Goal: Find specific page/section: Find specific page/section

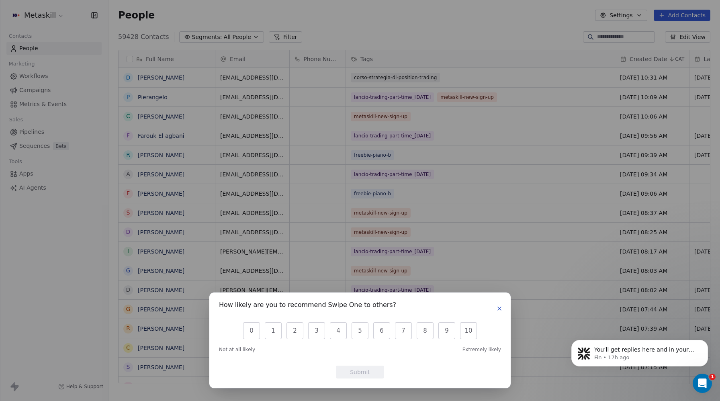
click at [496, 310] on icon "button" at bounding box center [499, 308] width 6 height 6
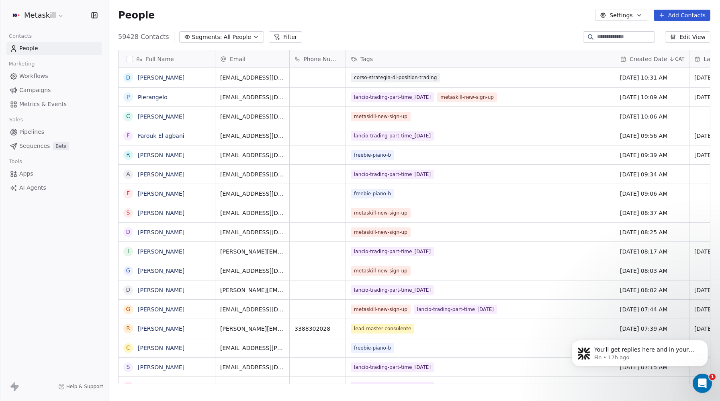
click at [275, 37] on button "Filter" at bounding box center [285, 36] width 33 height 11
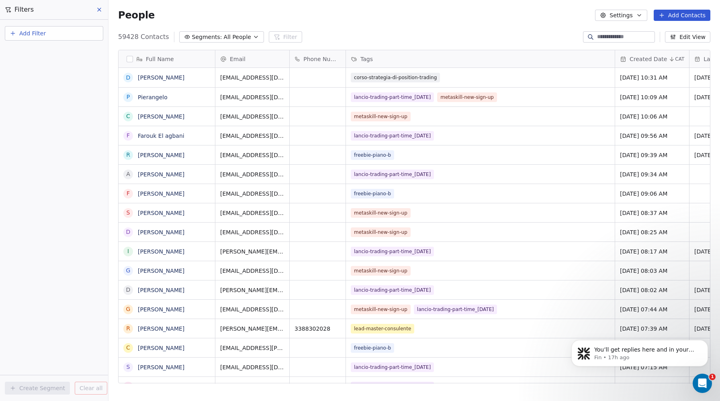
click at [31, 33] on span "Add Filter" at bounding box center [32, 33] width 27 height 8
click at [27, 54] on span "Contact properties" at bounding box center [39, 52] width 52 height 8
type input "***"
click at [30, 84] on span "Phone Number" at bounding box center [34, 81] width 42 height 8
click at [23, 86] on div "Is" at bounding box center [54, 85] width 84 height 13
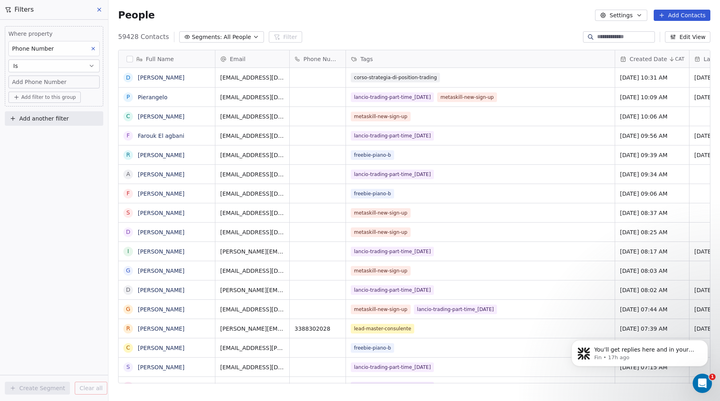
click at [22, 81] on span "Add Phone Number" at bounding box center [39, 82] width 55 height 8
type input "**********"
click at [10, 157] on html "Metaskill Contacts People Marketing Workflows Campaigns Metrics & Events Sales …" at bounding box center [360, 200] width 720 height 401
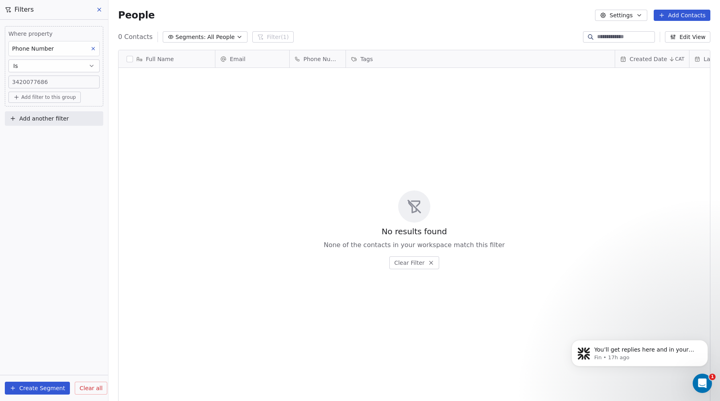
scroll to position [353, 611]
click at [40, 81] on span "3420077686" at bounding box center [30, 82] width 36 height 8
click at [40, 81] on input "**********" at bounding box center [53, 86] width 87 height 16
click at [100, 9] on html "**********" at bounding box center [360, 200] width 720 height 401
click at [100, 9] on icon at bounding box center [99, 9] width 3 height 3
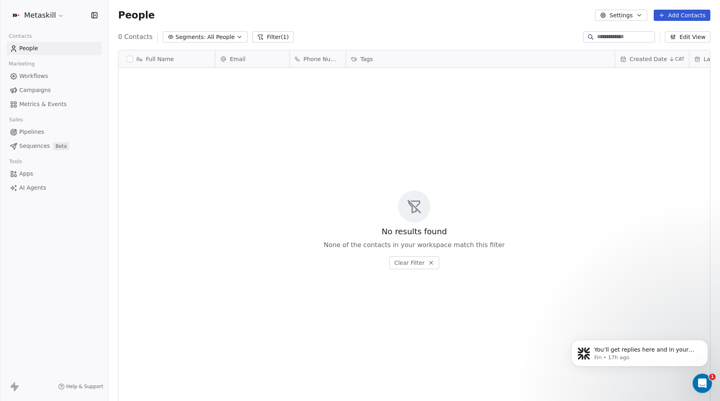
click at [275, 37] on button "Filter (1)" at bounding box center [272, 36] width 41 height 11
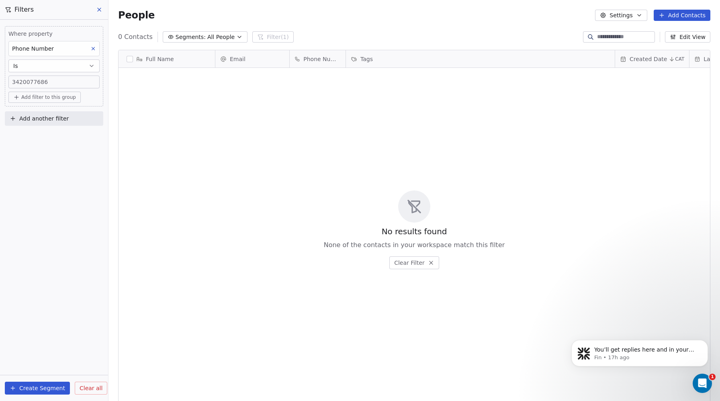
click at [99, 10] on icon at bounding box center [99, 9] width 6 height 6
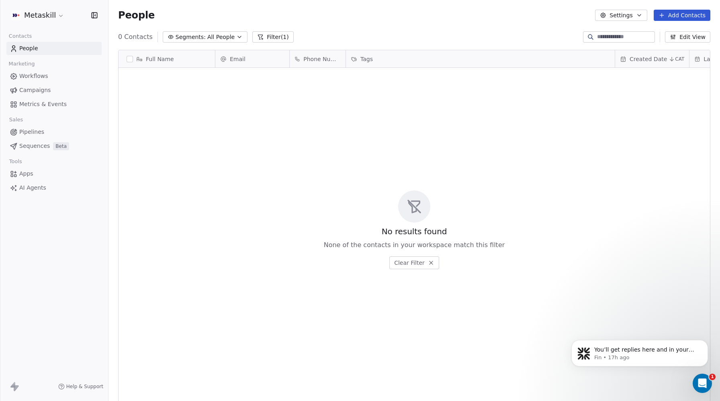
click at [262, 36] on button "Filter (1)" at bounding box center [272, 36] width 41 height 11
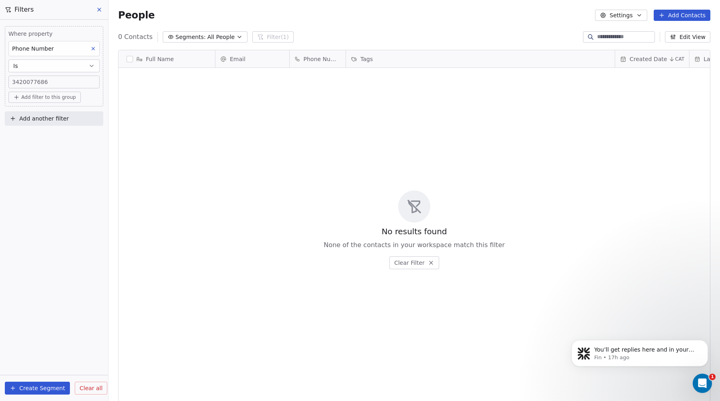
drag, startPoint x: 84, startPoint y: 390, endPoint x: 88, endPoint y: 379, distance: 11.3
click at [84, 390] on span "Clear all" at bounding box center [91, 388] width 23 height 8
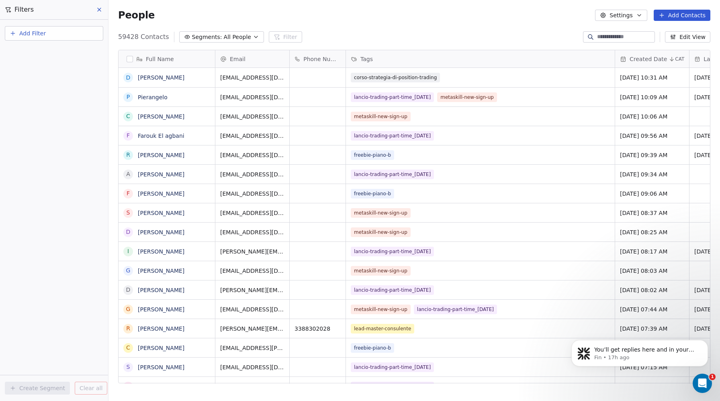
click at [98, 8] on icon at bounding box center [99, 9] width 6 height 6
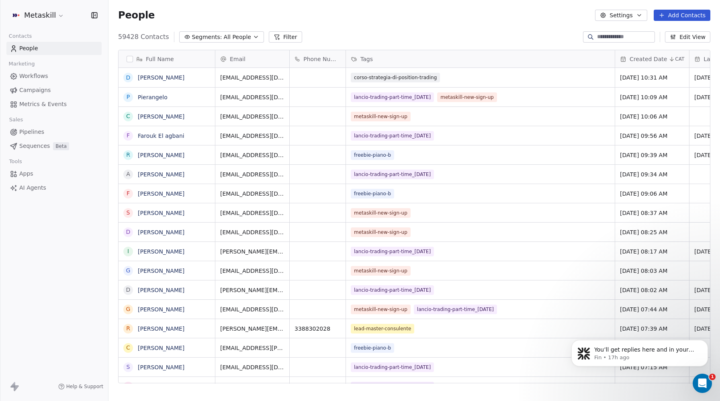
click at [36, 91] on span "Campaigns" at bounding box center [34, 90] width 31 height 8
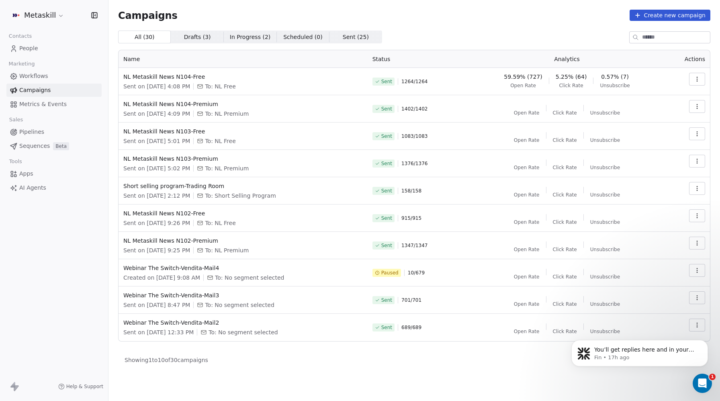
click at [32, 134] on span "Pipelines" at bounding box center [31, 132] width 25 height 8
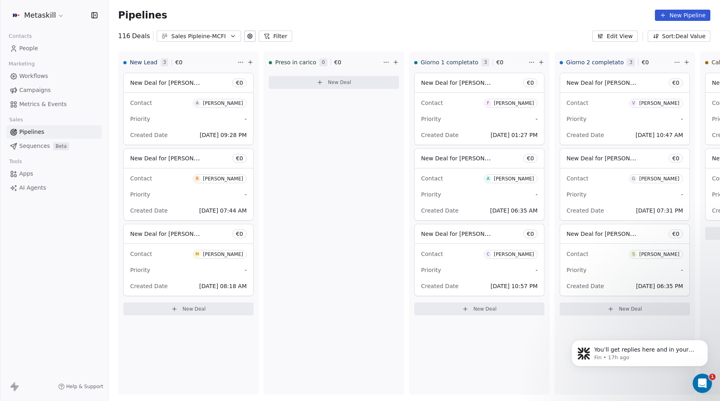
click at [272, 38] on button "Filter" at bounding box center [275, 36] width 33 height 11
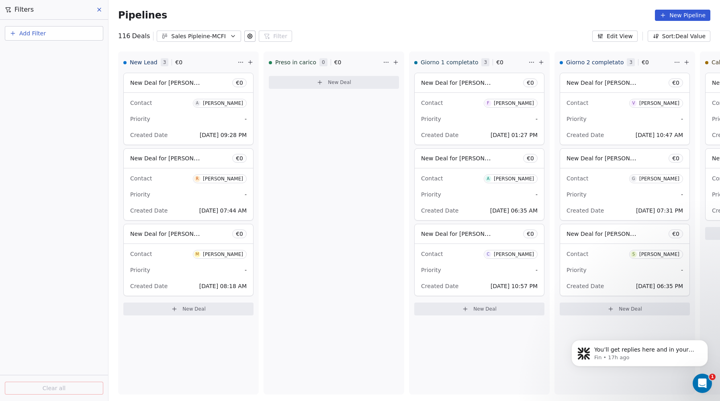
click at [25, 37] on span "Add Filter" at bounding box center [32, 33] width 27 height 8
click at [29, 53] on span "Deal properties" at bounding box center [34, 52] width 43 height 8
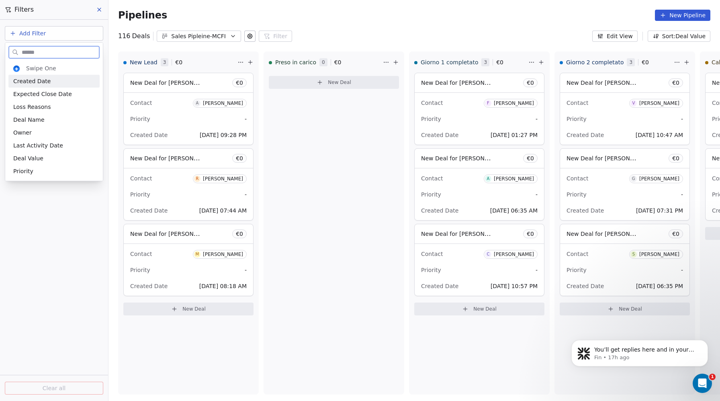
click at [30, 80] on span "Created Date" at bounding box center [31, 81] width 37 height 8
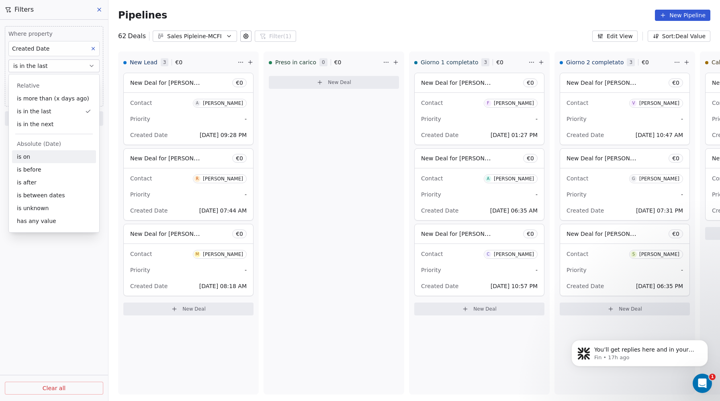
click at [25, 156] on div "is on" at bounding box center [54, 156] width 84 height 13
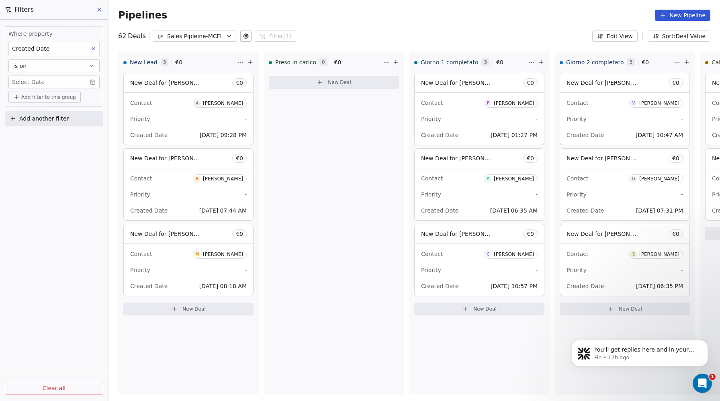
click at [40, 80] on body "Metaskill Contacts People Marketing Workflows Campaigns Metrics & Events Sales …" at bounding box center [360, 200] width 720 height 401
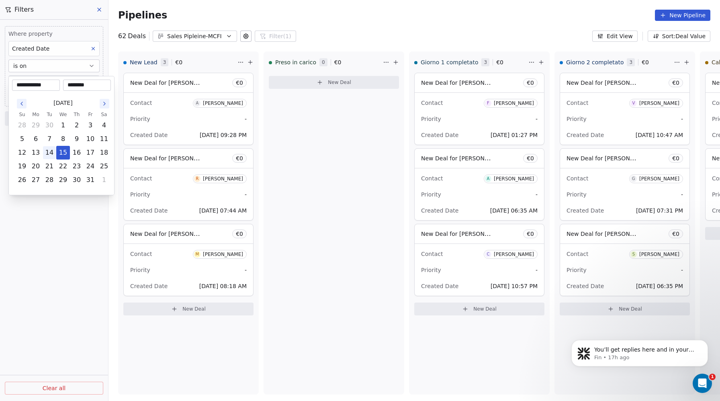
click at [48, 150] on button "14" at bounding box center [49, 152] width 13 height 13
type input "**********"
click at [68, 86] on input "********" at bounding box center [87, 85] width 45 height 8
click at [51, 262] on html "Metaskill Contacts People Marketing Workflows Campaigns Metrics & Events Sales …" at bounding box center [360, 200] width 720 height 401
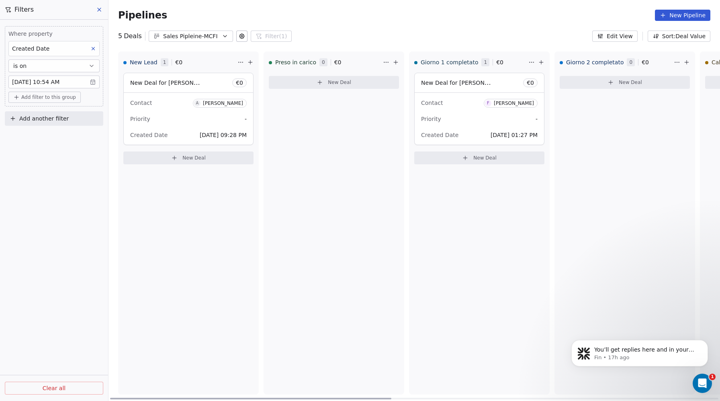
click at [162, 98] on div "Contact A Andrea Albertelli" at bounding box center [188, 102] width 116 height 13
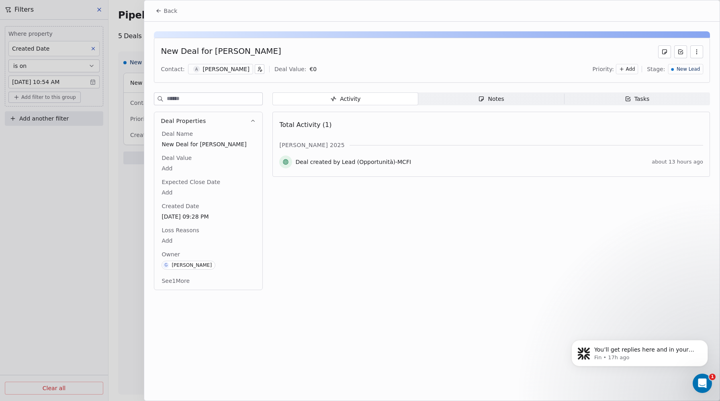
drag, startPoint x: 227, startPoint y: 50, endPoint x: 207, endPoint y: 50, distance: 20.1
click at [207, 50] on div "New Deal for [PERSON_NAME]" at bounding box center [432, 51] width 542 height 13
click at [163, 10] on button "Back" at bounding box center [166, 11] width 31 height 14
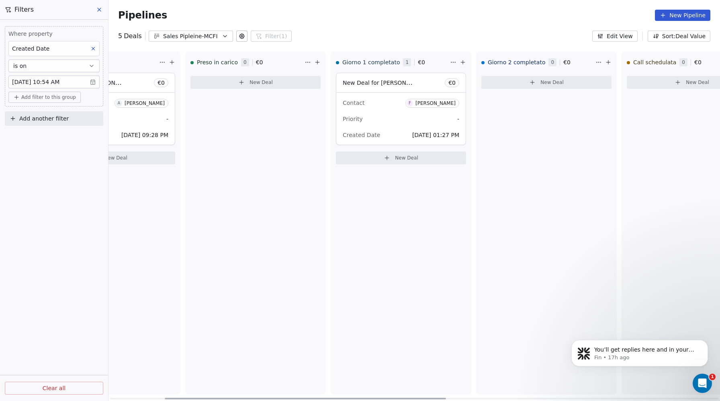
scroll to position [0, 201]
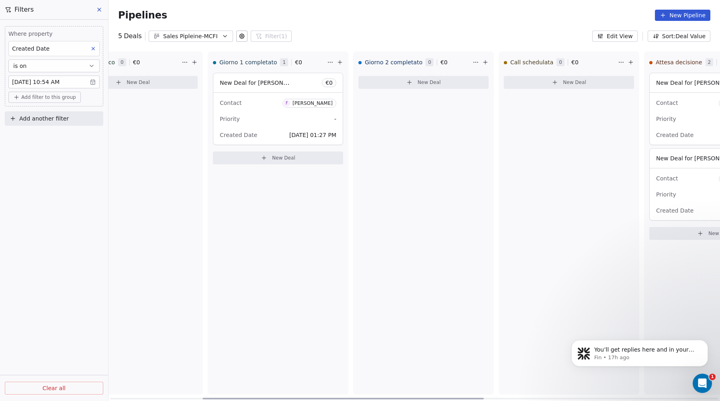
click at [253, 89] on div "New Deal for Fabrizio Perini € 0" at bounding box center [277, 82] width 129 height 19
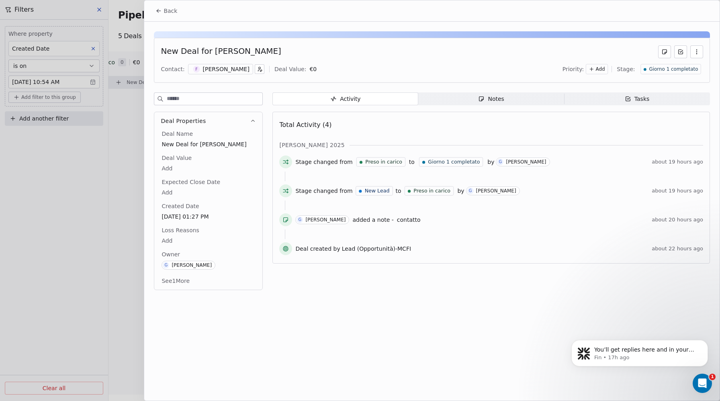
drag, startPoint x: 253, startPoint y: 52, endPoint x: 209, endPoint y: 50, distance: 43.8
click at [209, 50] on div "New Deal for [PERSON_NAME]" at bounding box center [432, 51] width 542 height 13
copy div "[PERSON_NAME]"
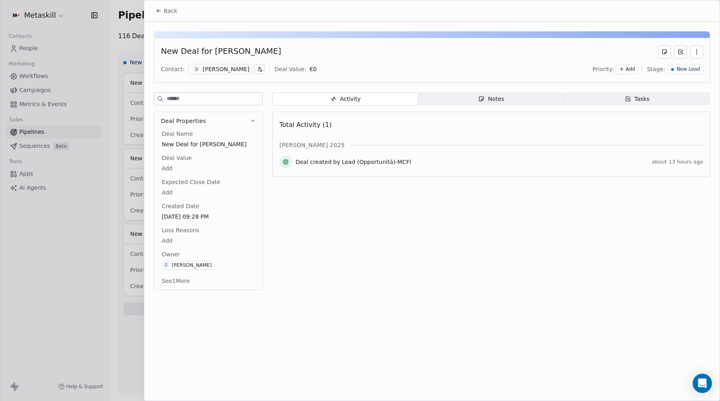
drag, startPoint x: 157, startPoint y: 4, endPoint x: 156, endPoint y: 14, distance: 10.1
click at [157, 5] on button "Back" at bounding box center [166, 11] width 31 height 14
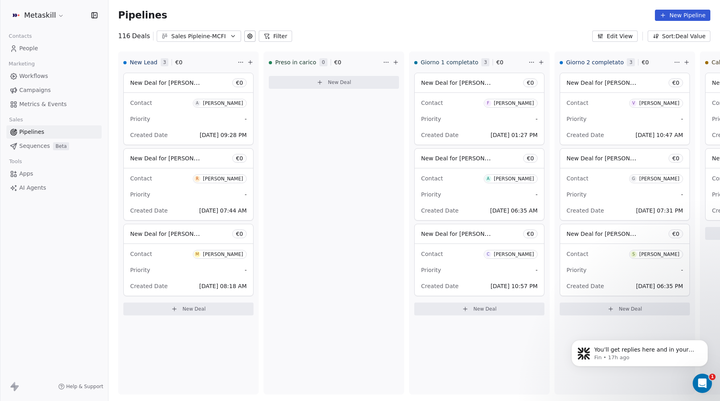
click at [32, 45] on span "People" at bounding box center [28, 48] width 19 height 8
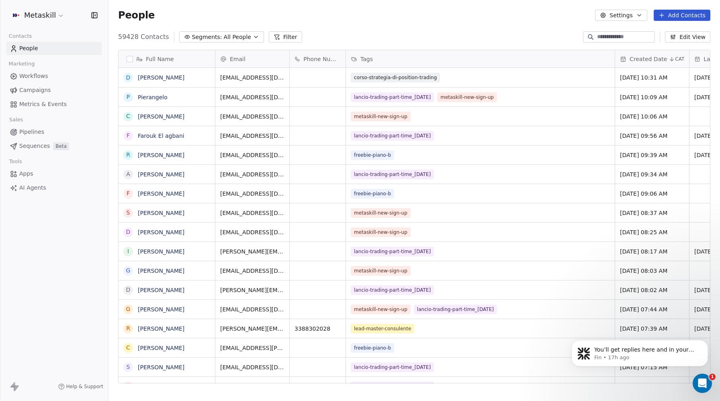
scroll to position [353, 611]
click at [617, 37] on input at bounding box center [625, 37] width 56 height 8
paste input "**********"
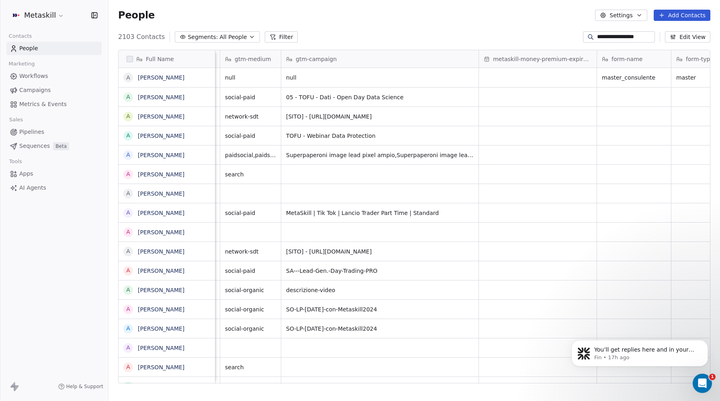
scroll to position [0, 1340]
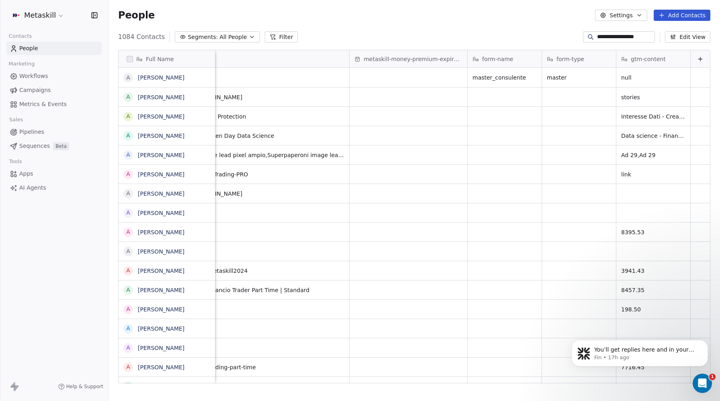
click at [604, 35] on input "**********" at bounding box center [625, 37] width 56 height 8
paste input
type input "**********"
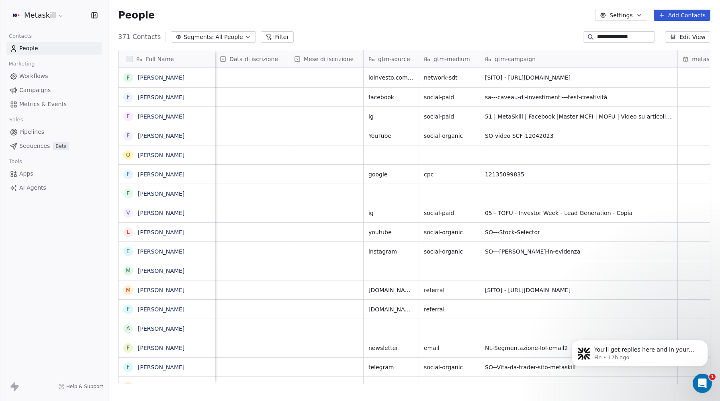
scroll to position [0, 1044]
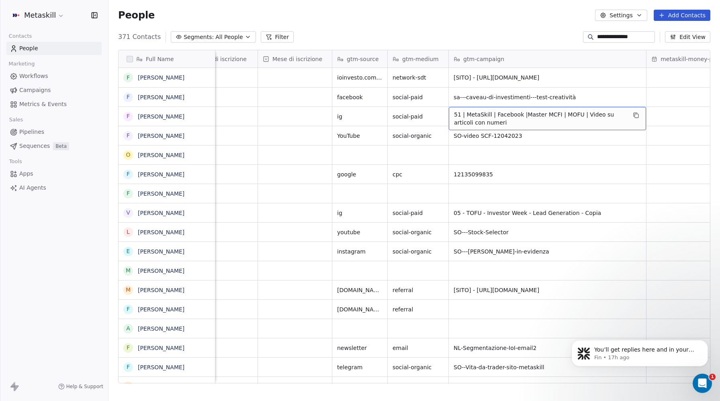
click at [465, 117] on span "51 | MetaSkill | Facebook |Master MCFI | MOFU | Video su articoli con numeri" at bounding box center [540, 118] width 172 height 16
